Goal: Task Accomplishment & Management: Manage account settings

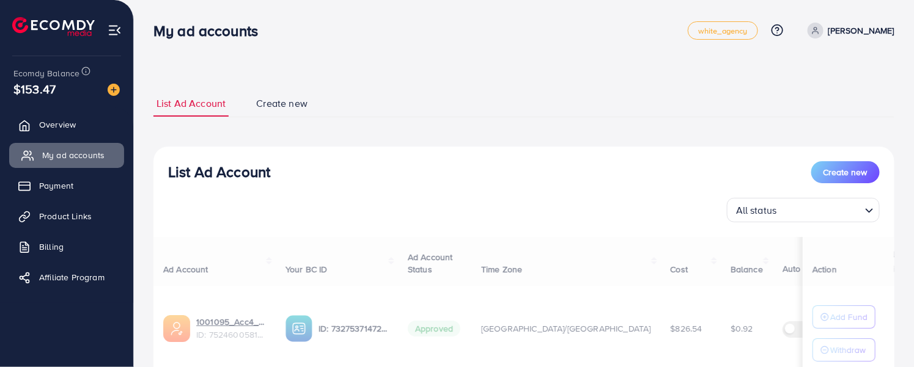
click at [76, 156] on span "My ad accounts" at bounding box center [73, 155] width 62 height 12
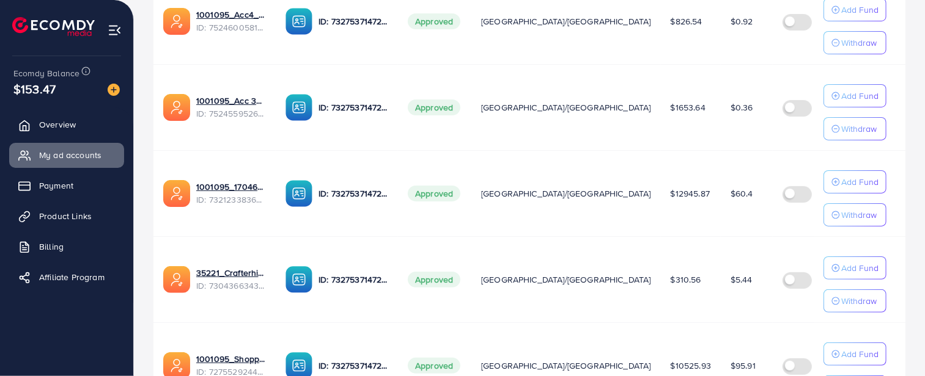
scroll to position [339, 0]
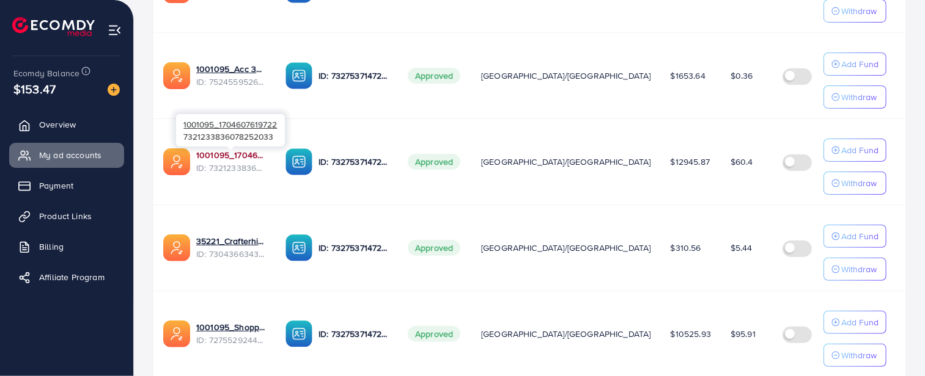
click at [223, 156] on link "1001095_1704607619722" at bounding box center [231, 155] width 70 height 12
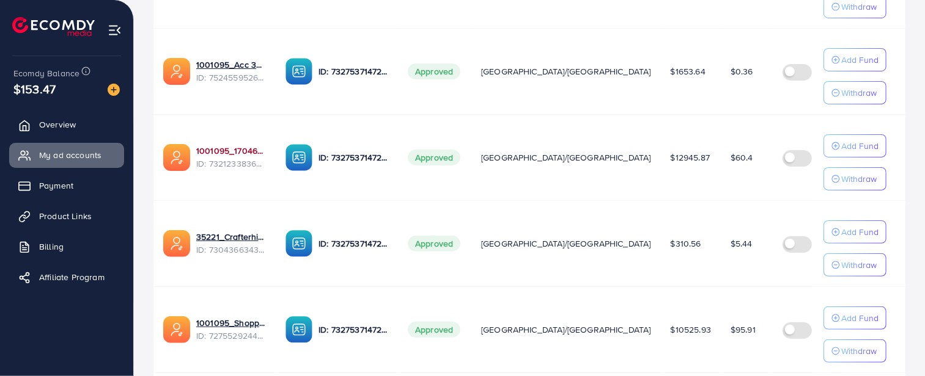
scroll to position [407, 0]
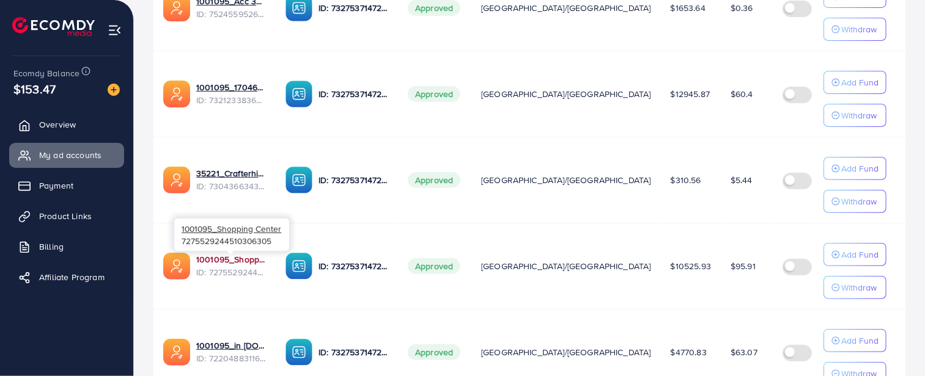
click at [243, 264] on link "1001095_Shopping Center" at bounding box center [231, 260] width 70 height 12
